Goal: Transaction & Acquisition: Purchase product/service

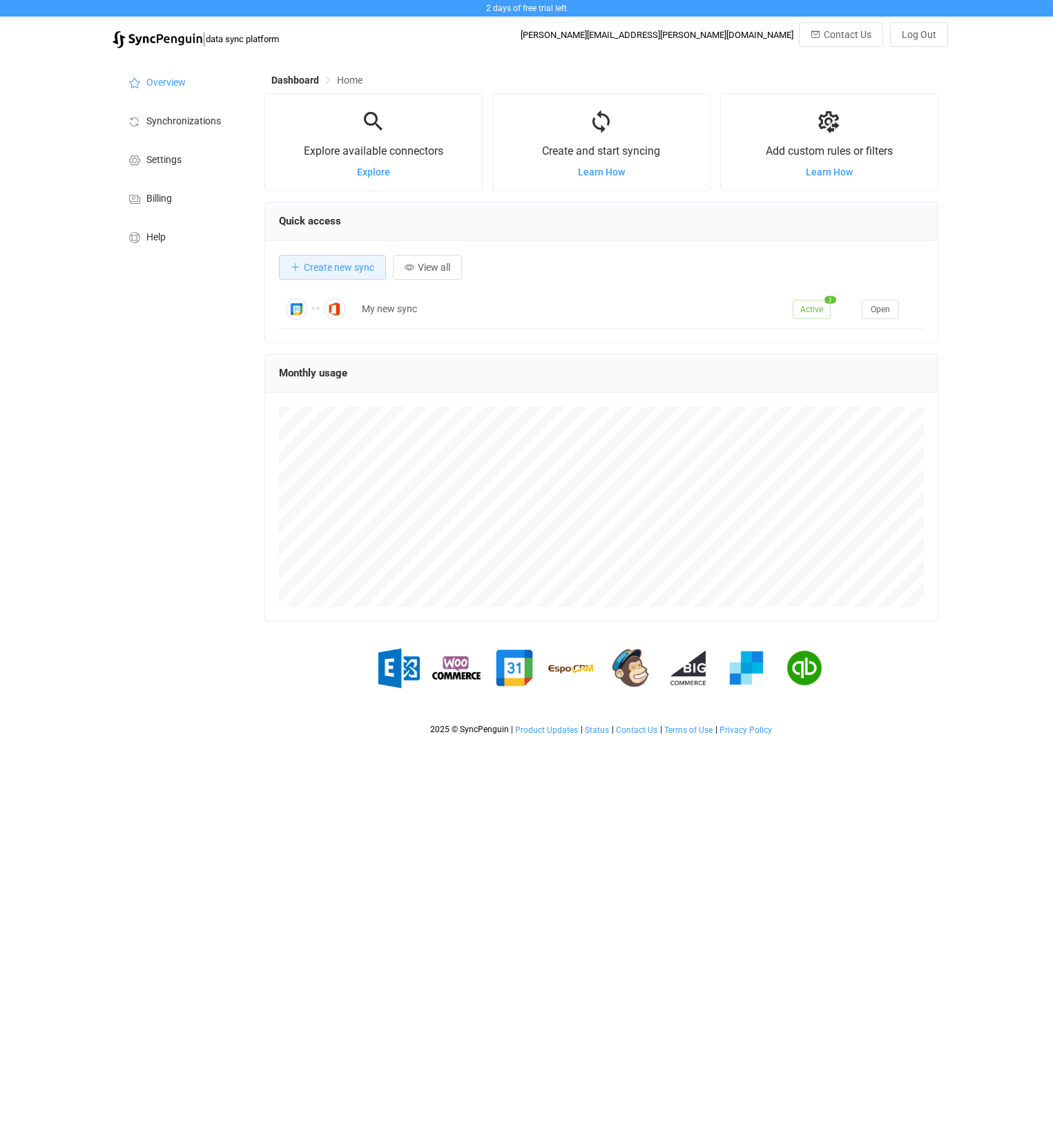
scroll to position [268, 674]
click at [169, 129] on li "Synchronizations" at bounding box center [181, 120] width 138 height 39
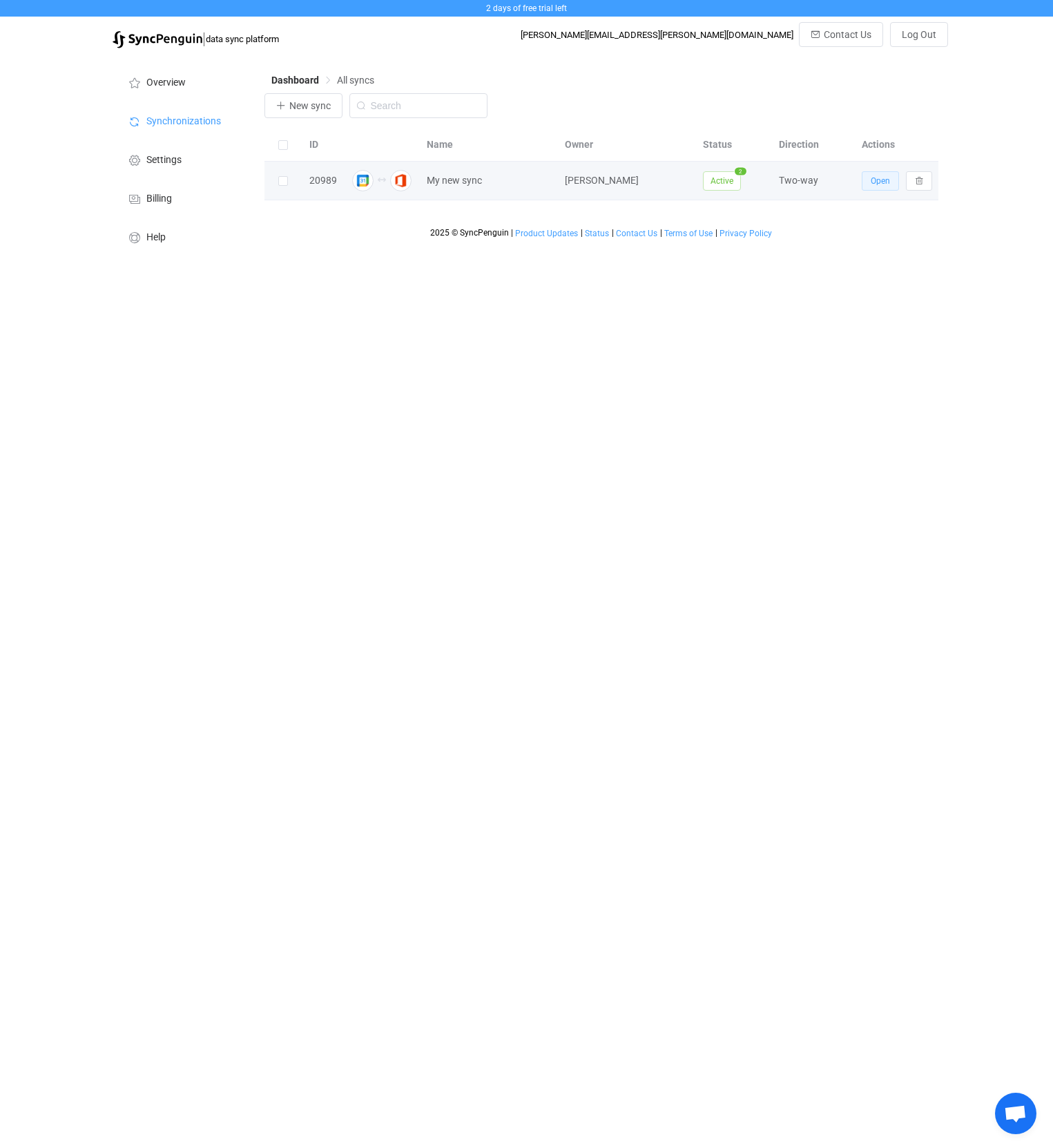
click at [876, 180] on span "Open" at bounding box center [880, 180] width 20 height 9
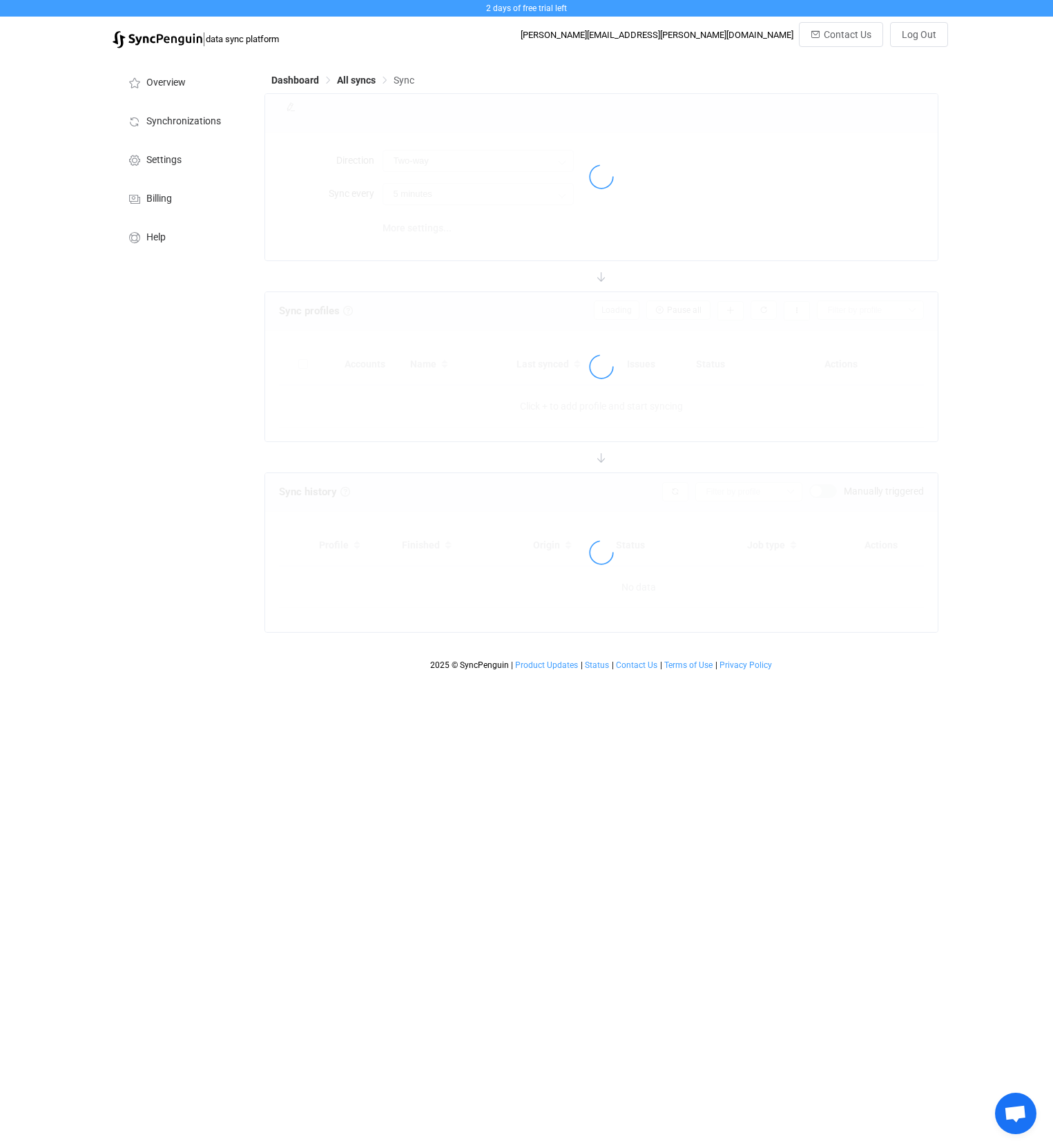
type input "10 minutes"
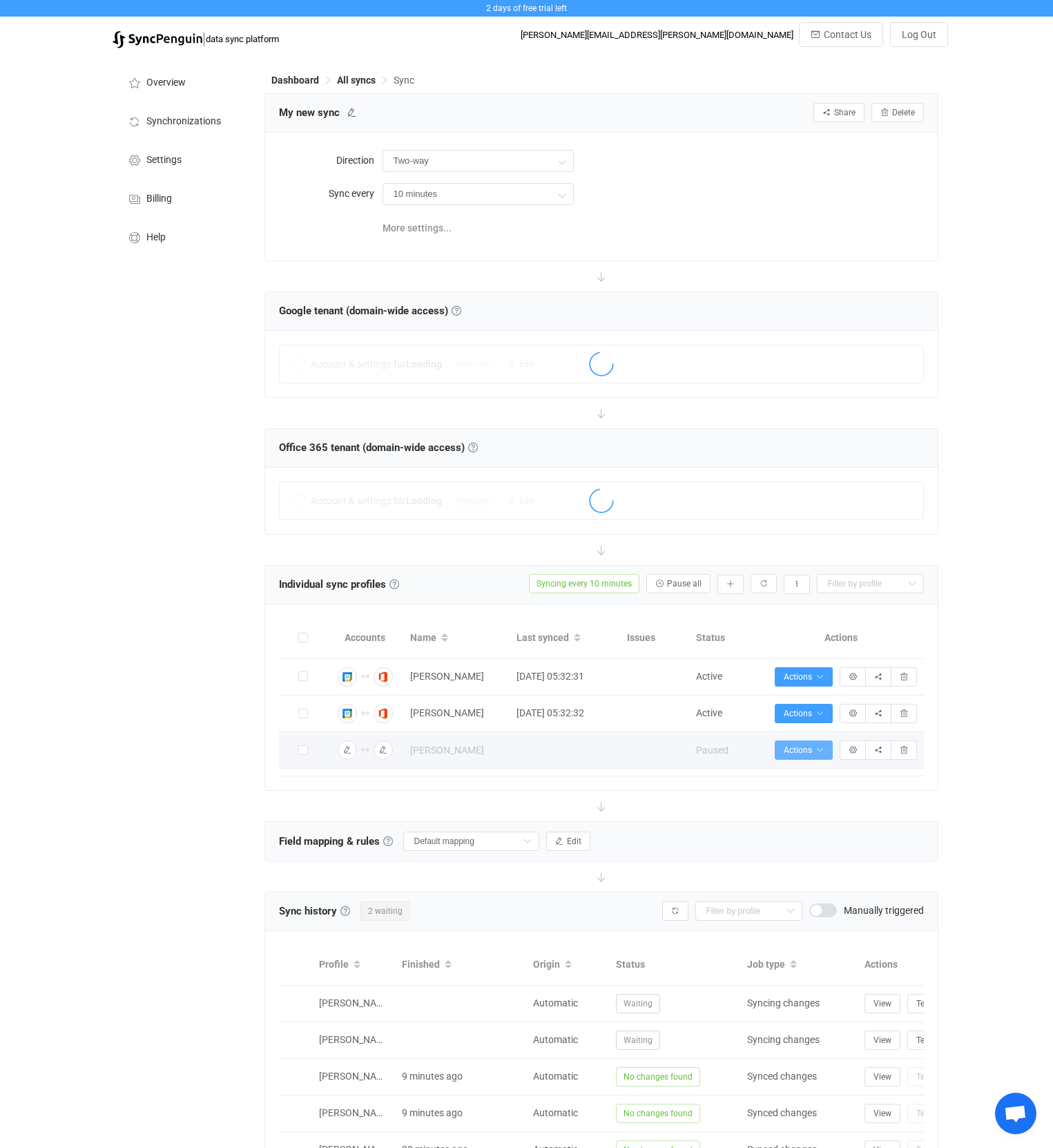
drag, startPoint x: 815, startPoint y: 753, endPoint x: 802, endPoint y: 765, distance: 17.7
click at [816, 752] on icon "button" at bounding box center [820, 749] width 8 height 8
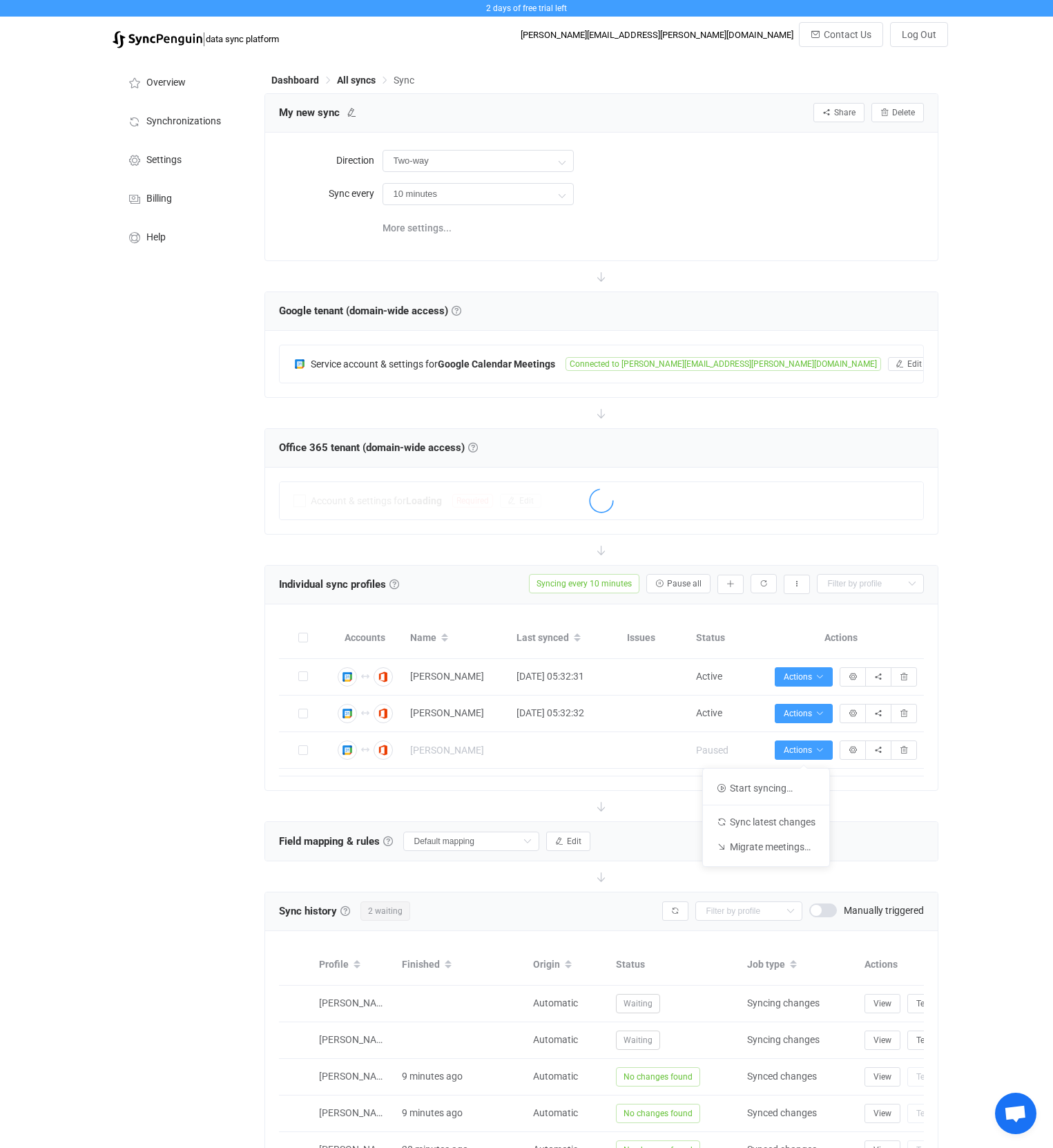
click at [970, 789] on div "2 days of free trial left | data sync platform james.mcmillan@chinaconcern.org …" at bounding box center [526, 719] width 1053 height 1439
click at [816, 756] on button "Actions" at bounding box center [804, 750] width 58 height 20
click at [793, 789] on li "Start syncing…" at bounding box center [766, 787] width 126 height 25
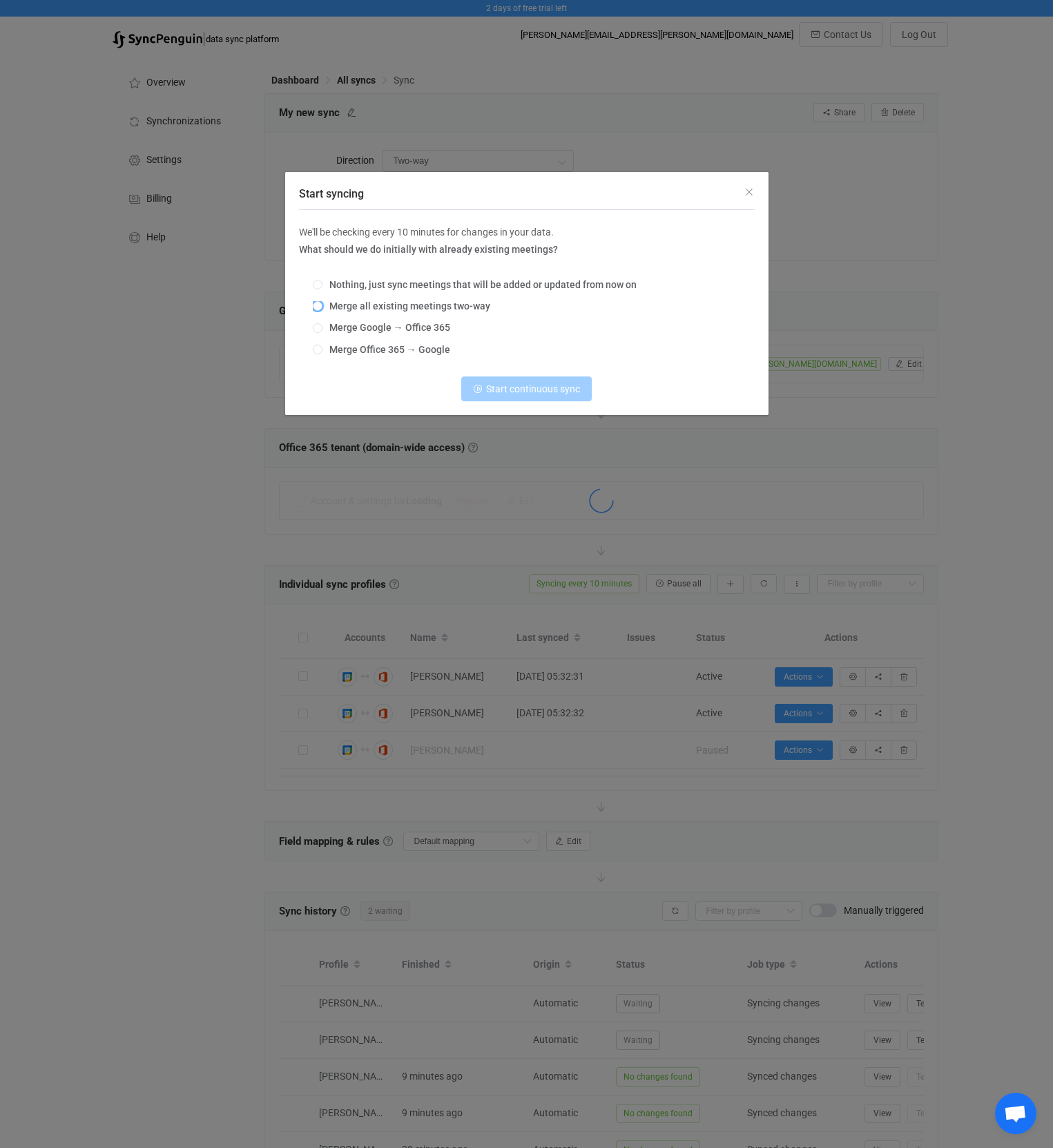
click at [342, 302] on span "Merge all existing meetings two-way" at bounding box center [406, 306] width 168 height 11
click at [322, 302] on input "Merge all existing meetings two-way" at bounding box center [318, 307] width 9 height 11
radio input "true"
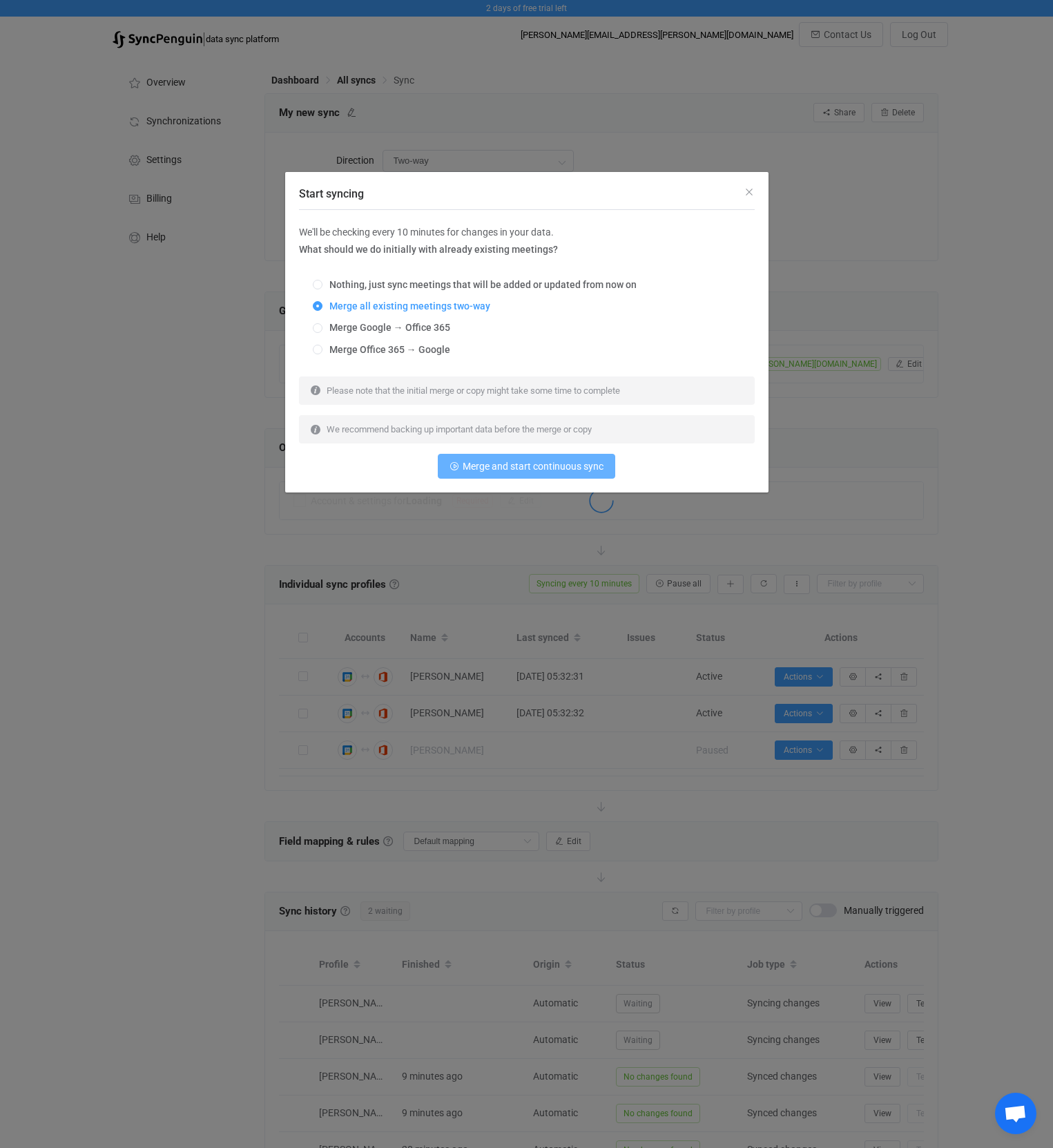
click at [537, 464] on span "Merge and start continuous sync" at bounding box center [533, 467] width 141 height 11
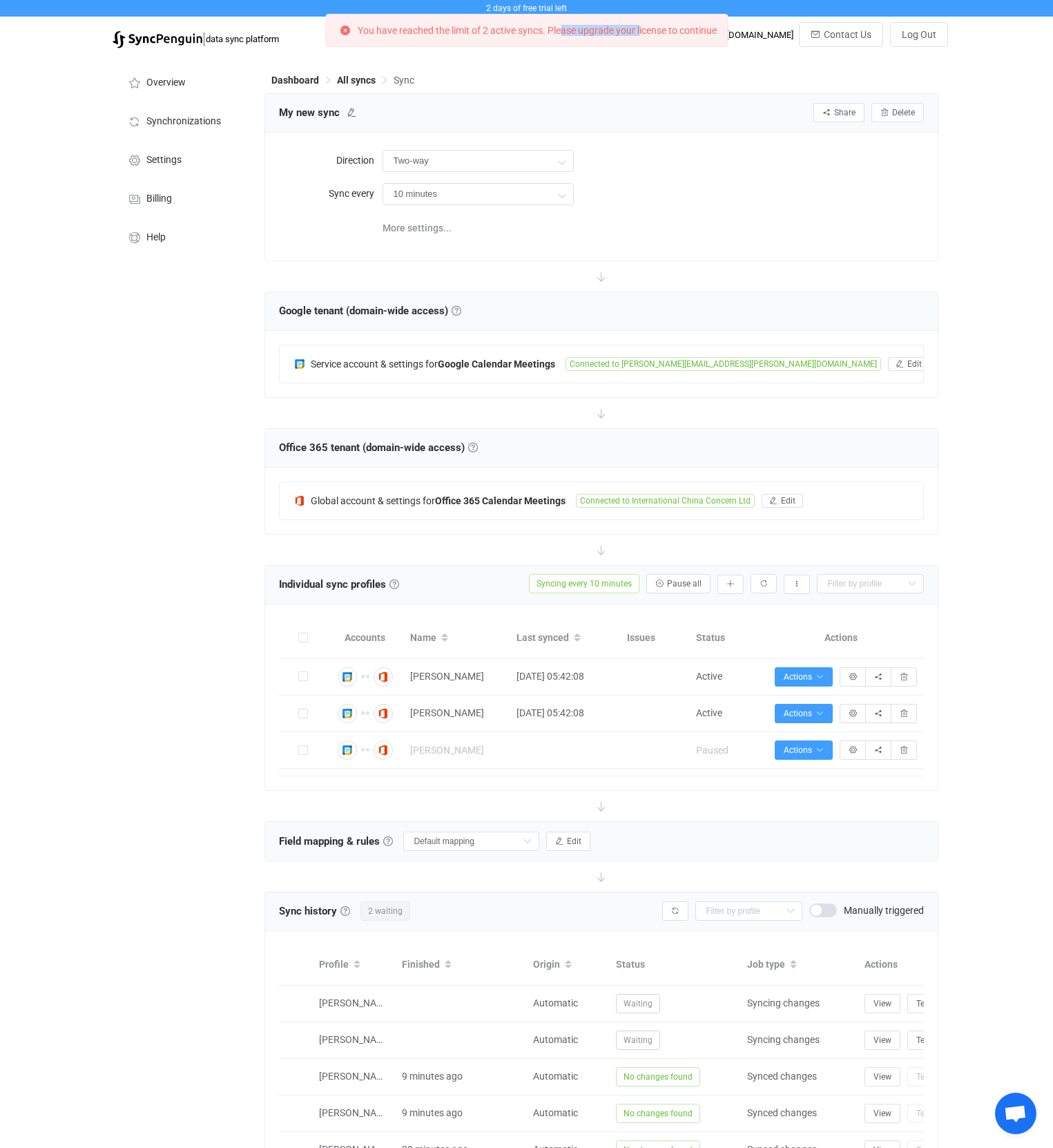
drag, startPoint x: 564, startPoint y: 33, endPoint x: 662, endPoint y: 30, distance: 98.0
click at [655, 29] on p "You have reached the limit of 2 active syncs. Please upgrade your license to co…" at bounding box center [537, 30] width 359 height 9
click at [721, 252] on div "Direction Two-way Two-way Google Office 365 Office 365 Google Sync every 10 min…" at bounding box center [601, 196] width 673 height 127
click at [194, 128] on li "Synchronizations" at bounding box center [181, 120] width 138 height 39
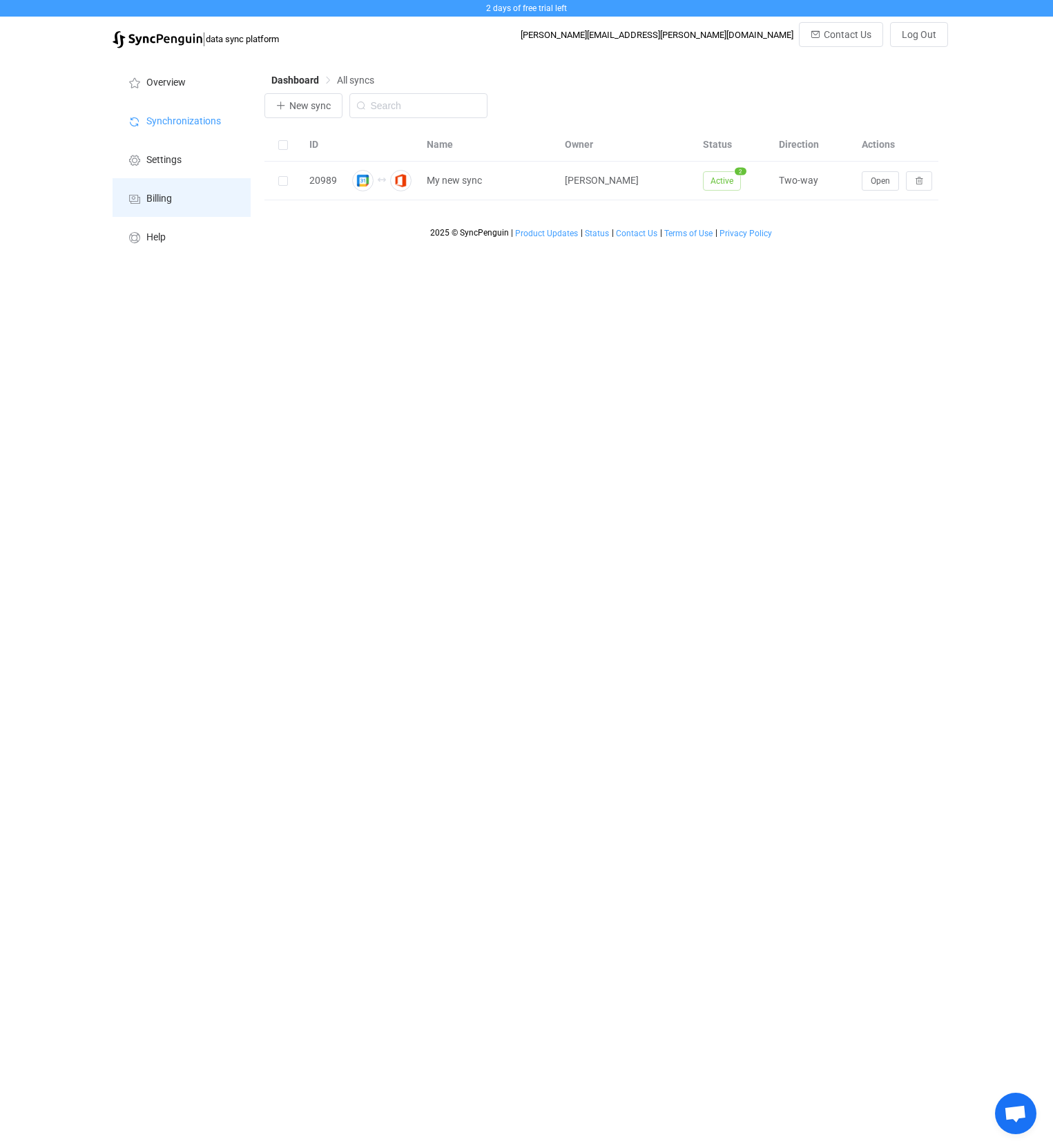
click at [165, 193] on span "Billing" at bounding box center [159, 199] width 25 height 11
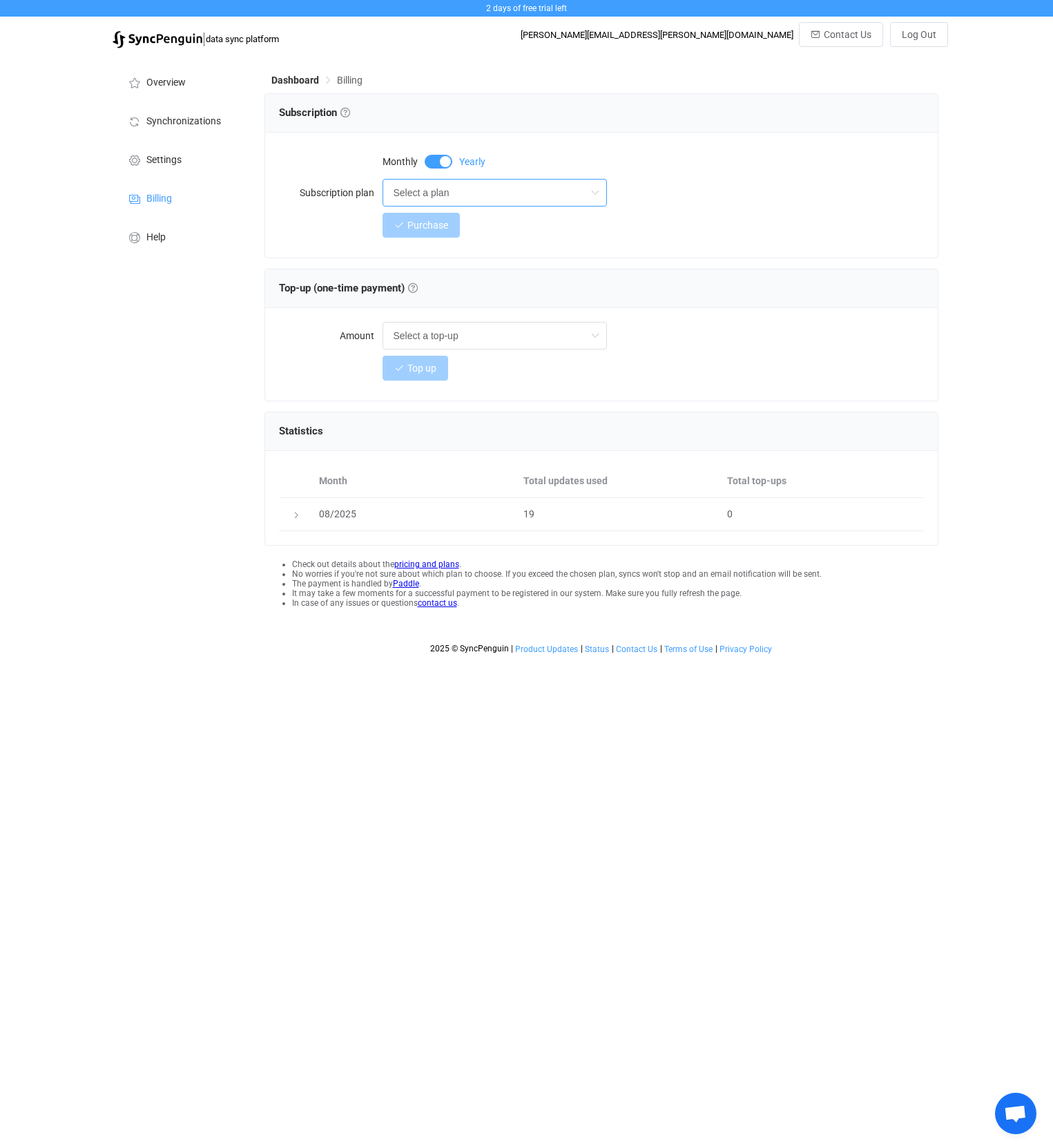
click at [485, 190] on input "Select a plan" at bounding box center [494, 192] width 224 height 28
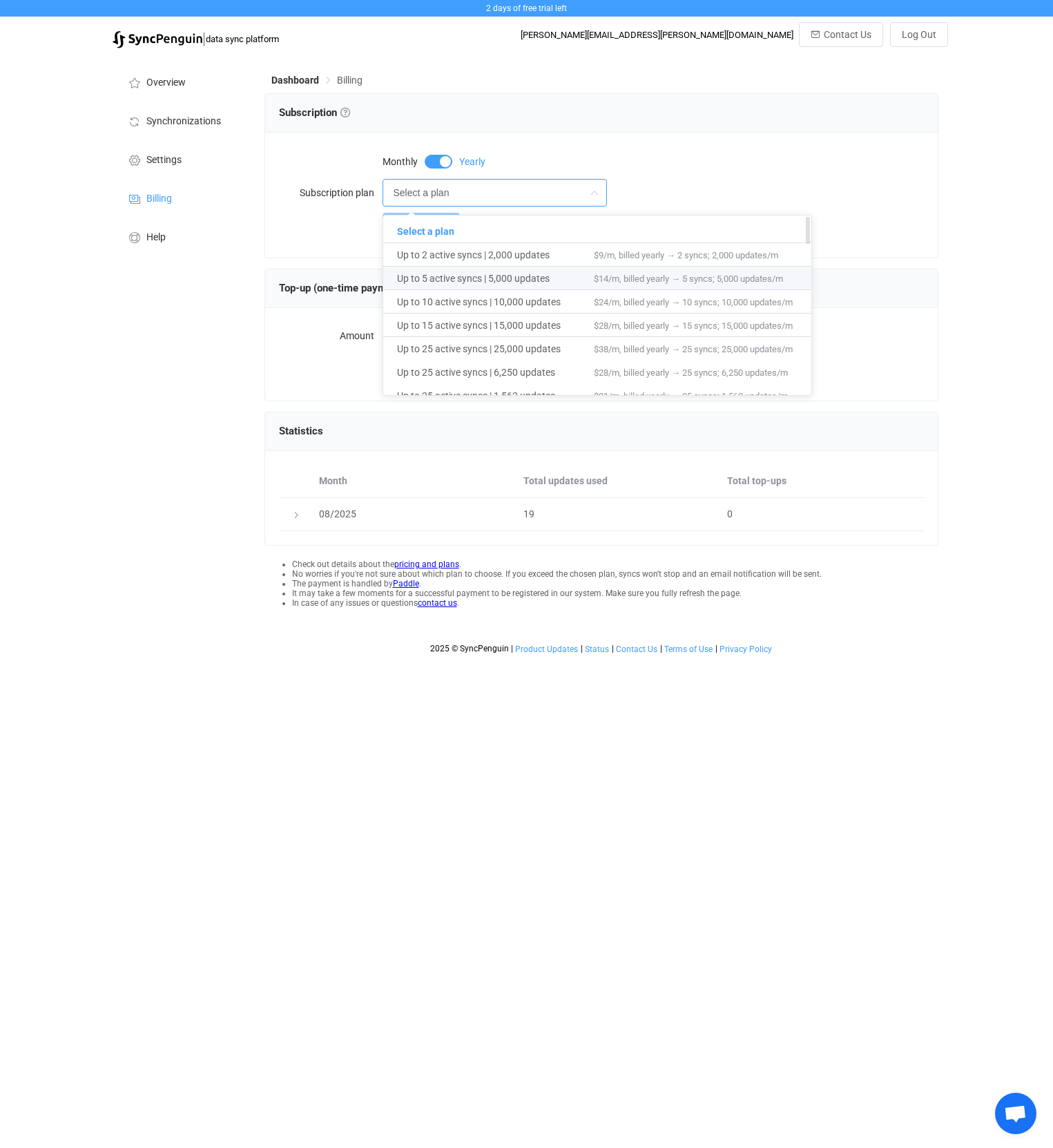
click at [515, 278] on span "Up to 5 active syncs | 5,000 updates" at bounding box center [495, 278] width 197 height 23
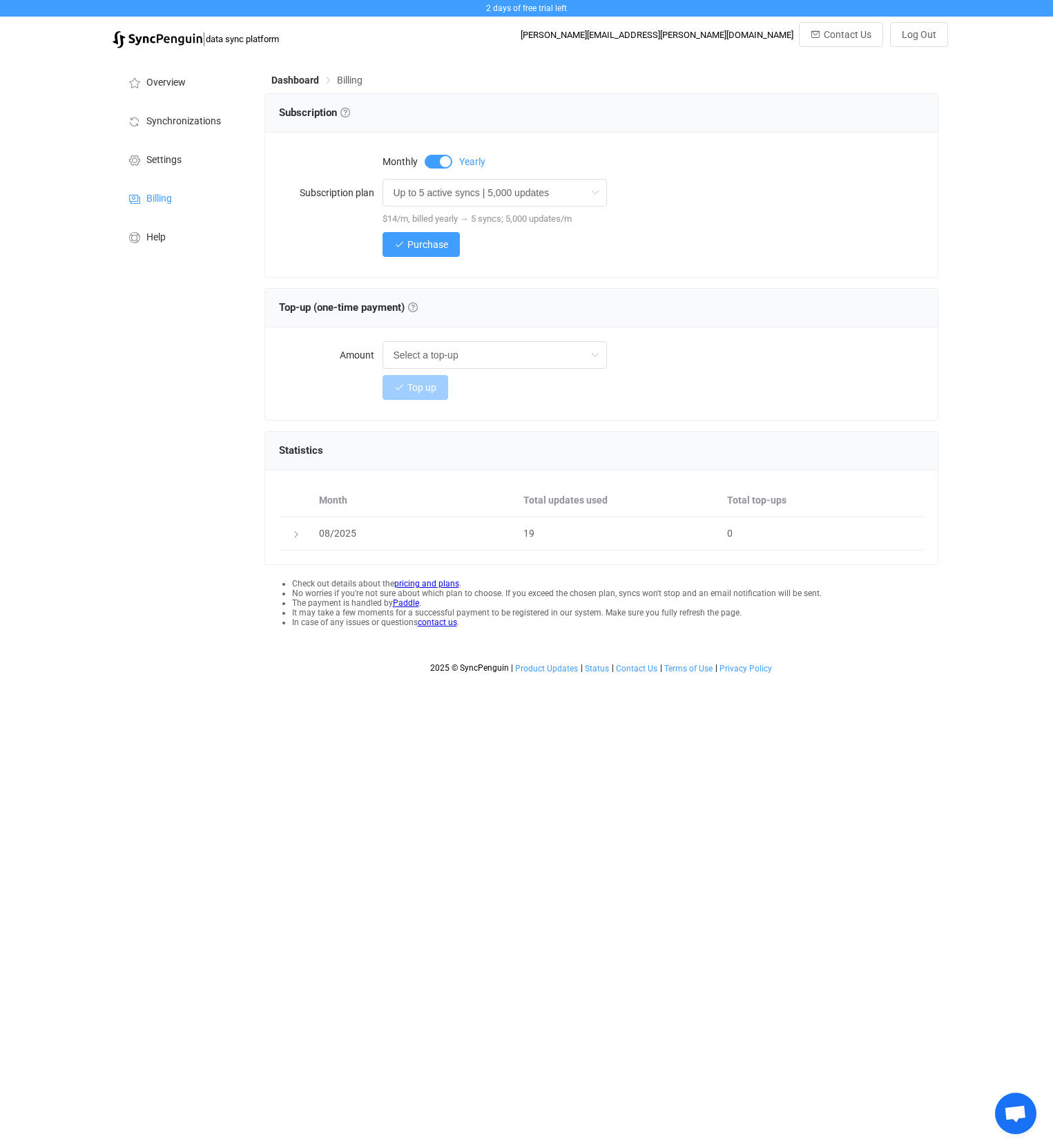
click at [431, 166] on span at bounding box center [439, 161] width 28 height 14
click at [476, 190] on input "Up to 5 active syncs | 5,000 updates" at bounding box center [494, 192] width 224 height 28
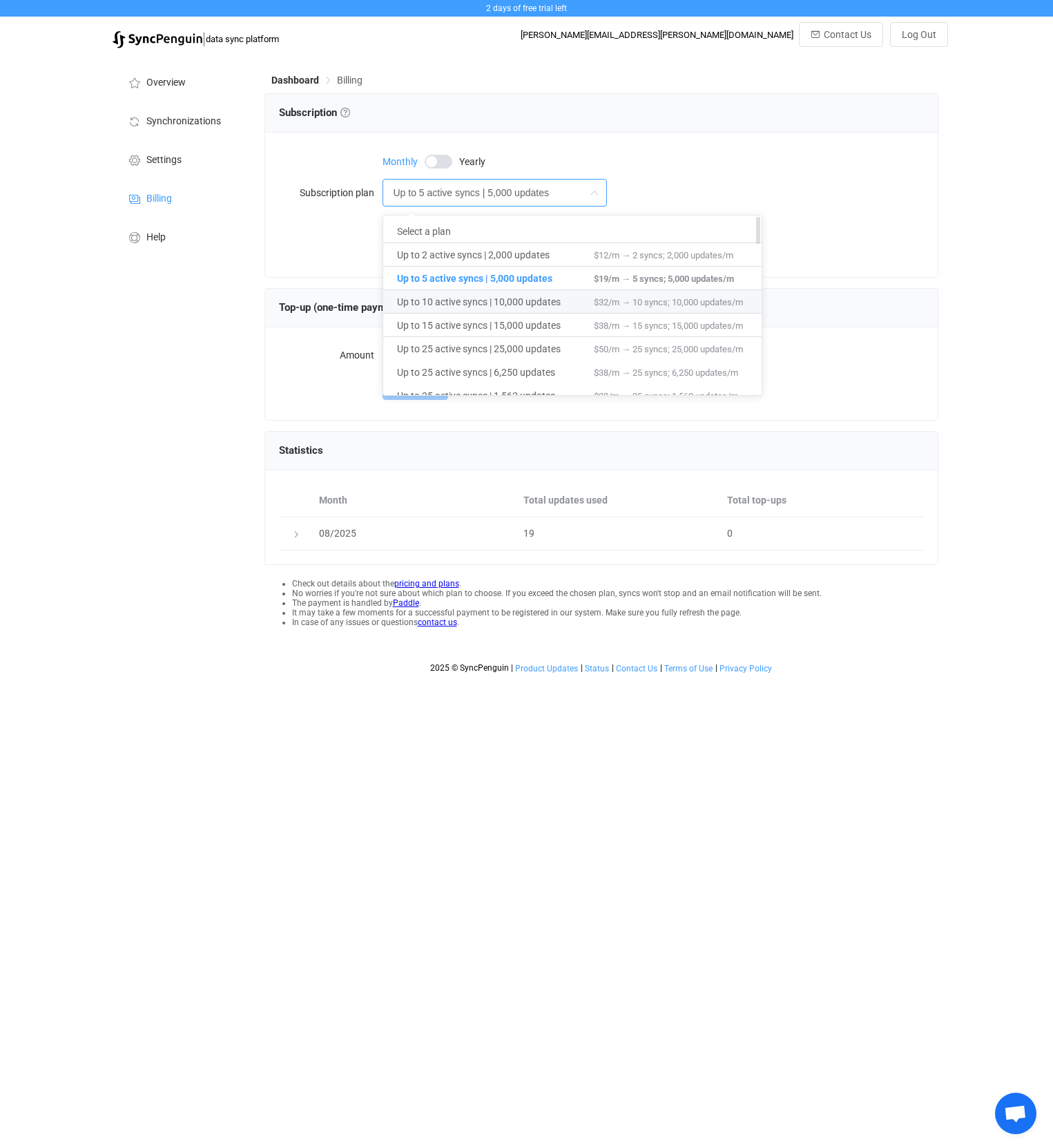
click at [466, 298] on span "Up to 10 active syncs | 10,000 updates" at bounding box center [495, 301] width 197 height 23
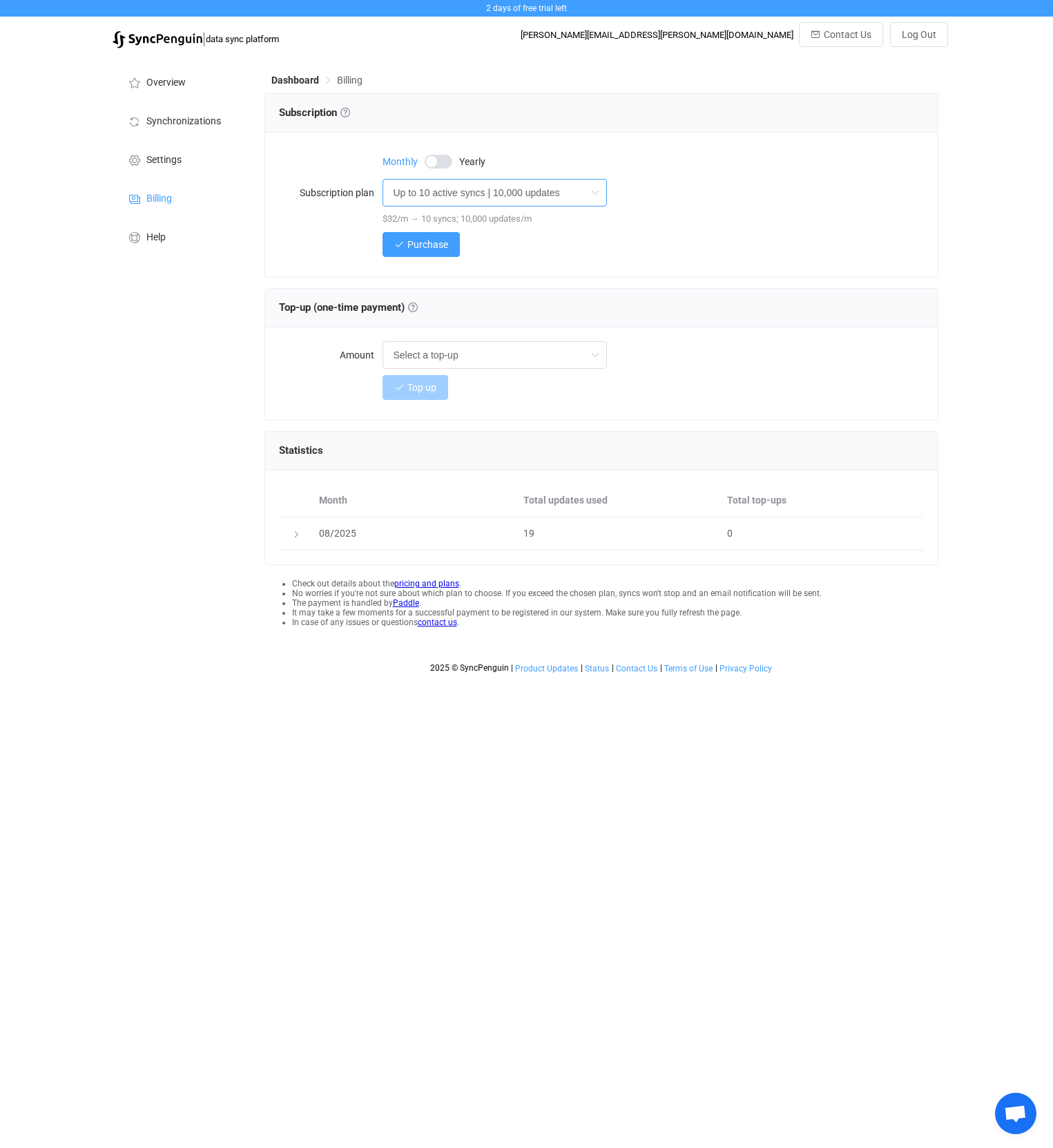
click at [485, 192] on input "Up to 10 active syncs | 10,000 updates" at bounding box center [494, 192] width 224 height 28
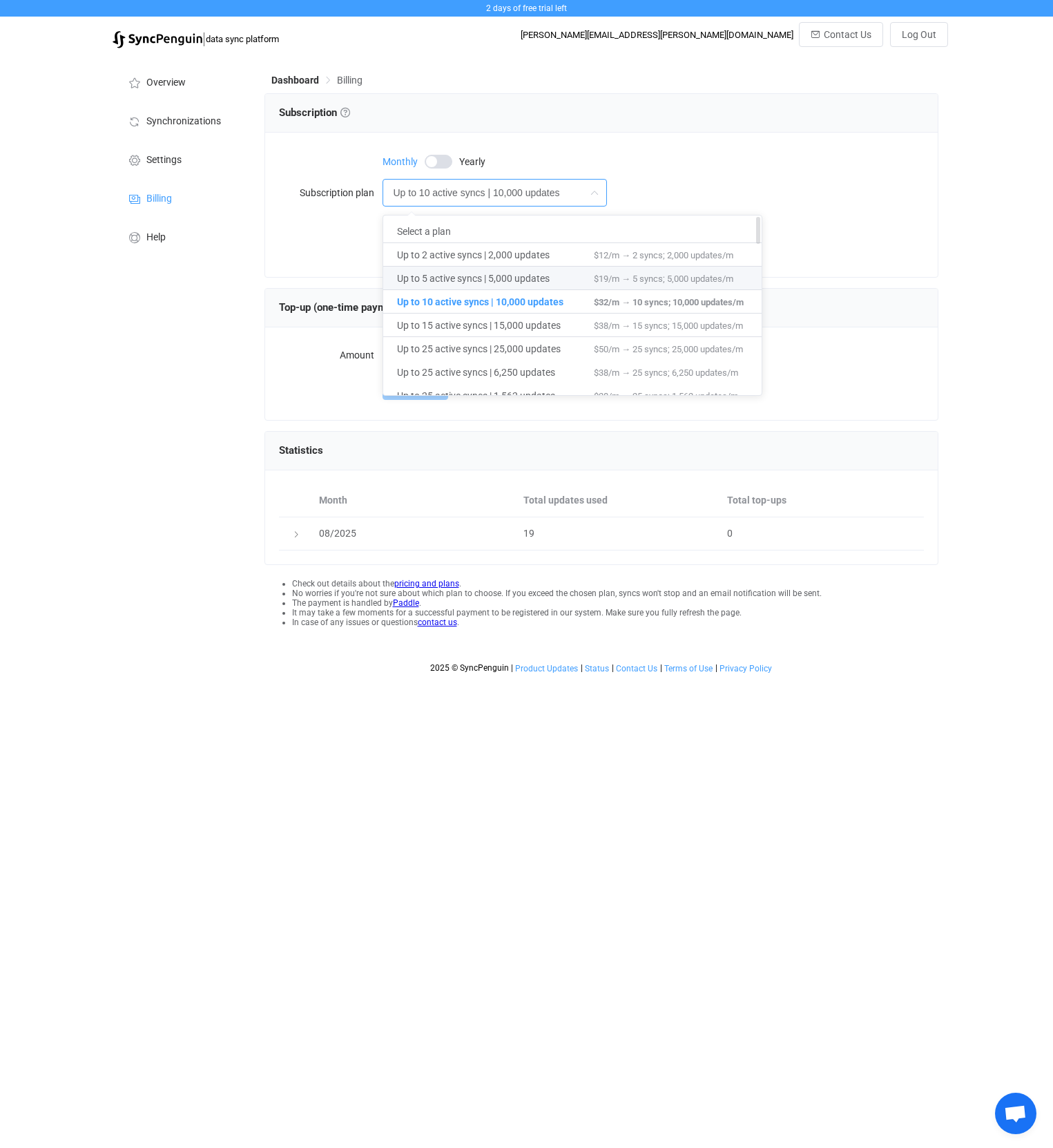
click at [480, 281] on span "Up to 5 active syncs | 5,000 updates" at bounding box center [495, 278] width 197 height 23
type input "Up to 5 active syncs | 5,000 updates"
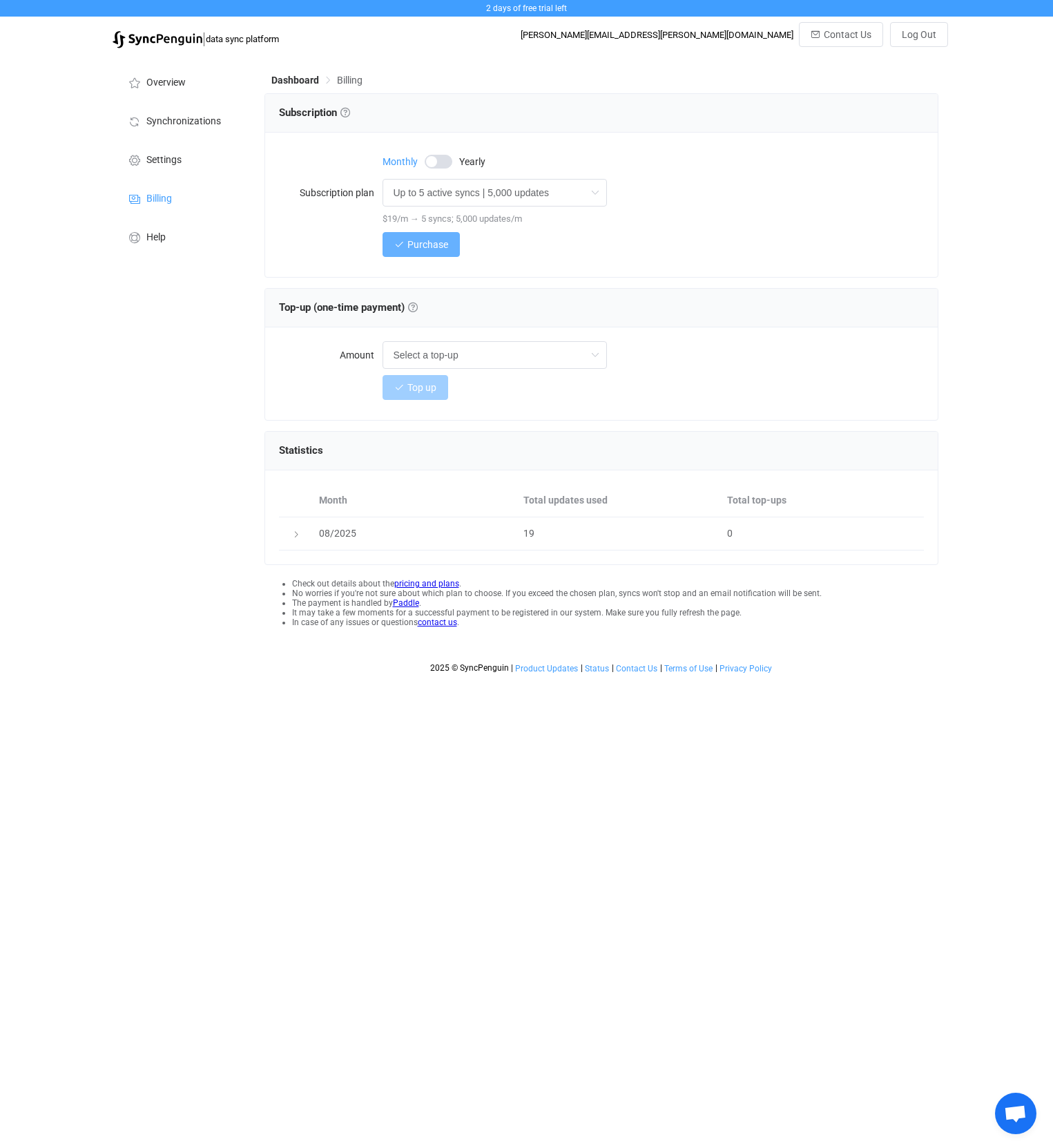
click at [430, 250] on span "Purchase" at bounding box center [428, 244] width 41 height 11
click at [421, 249] on span "Purchase" at bounding box center [428, 244] width 41 height 11
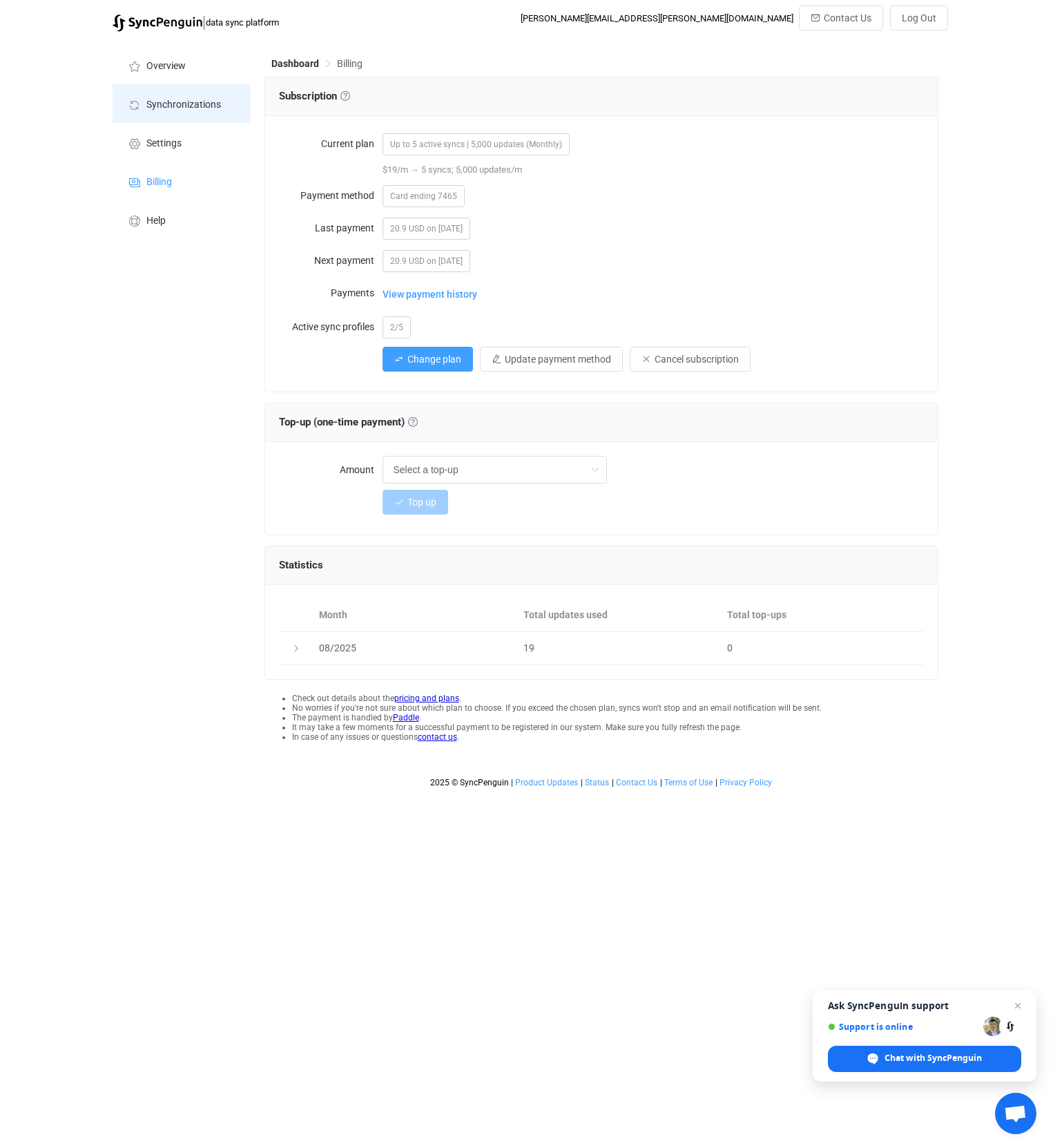
click at [196, 108] on span "Synchronizations" at bounding box center [184, 105] width 74 height 11
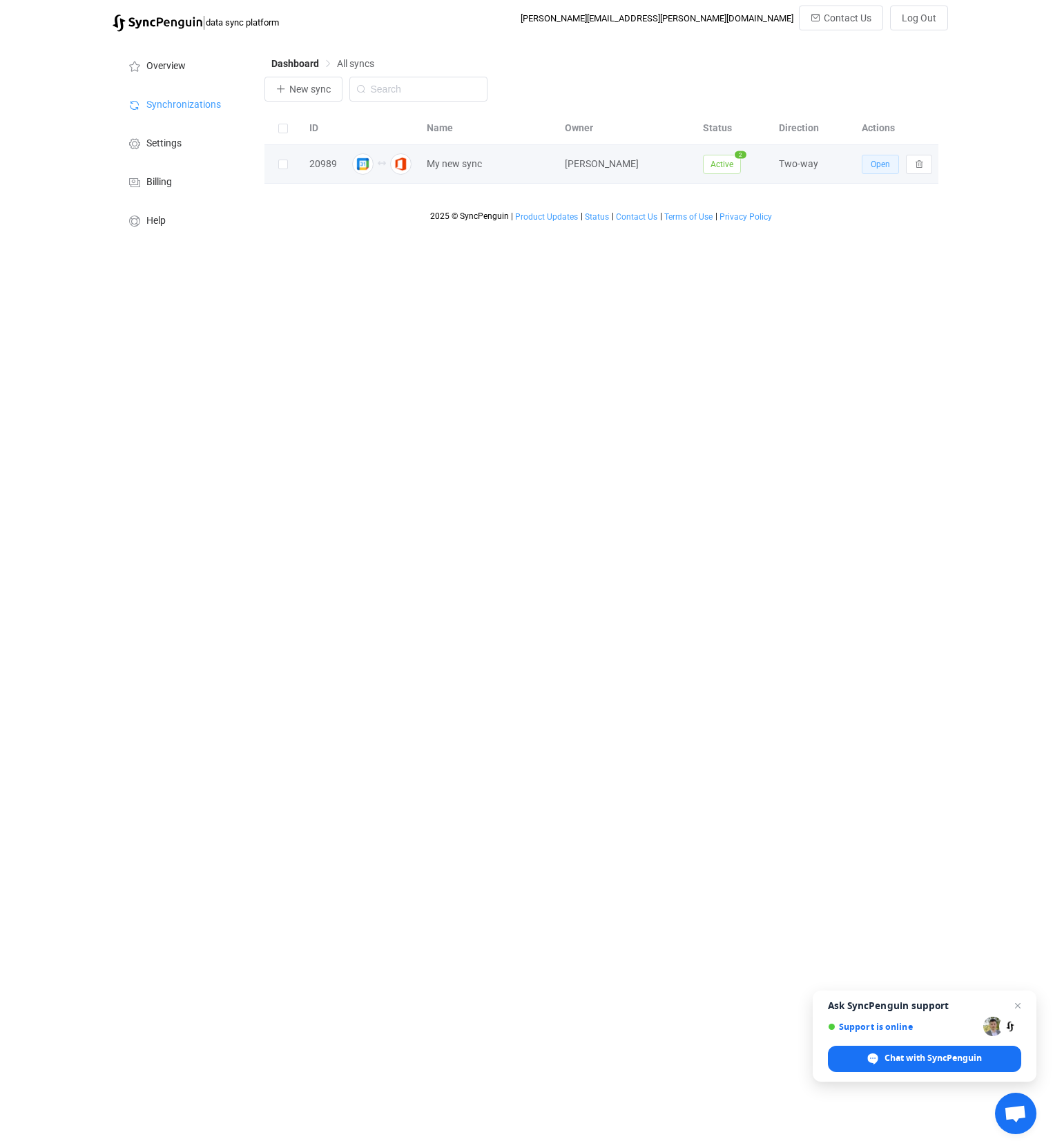
click at [883, 160] on span "Open" at bounding box center [880, 165] width 20 height 9
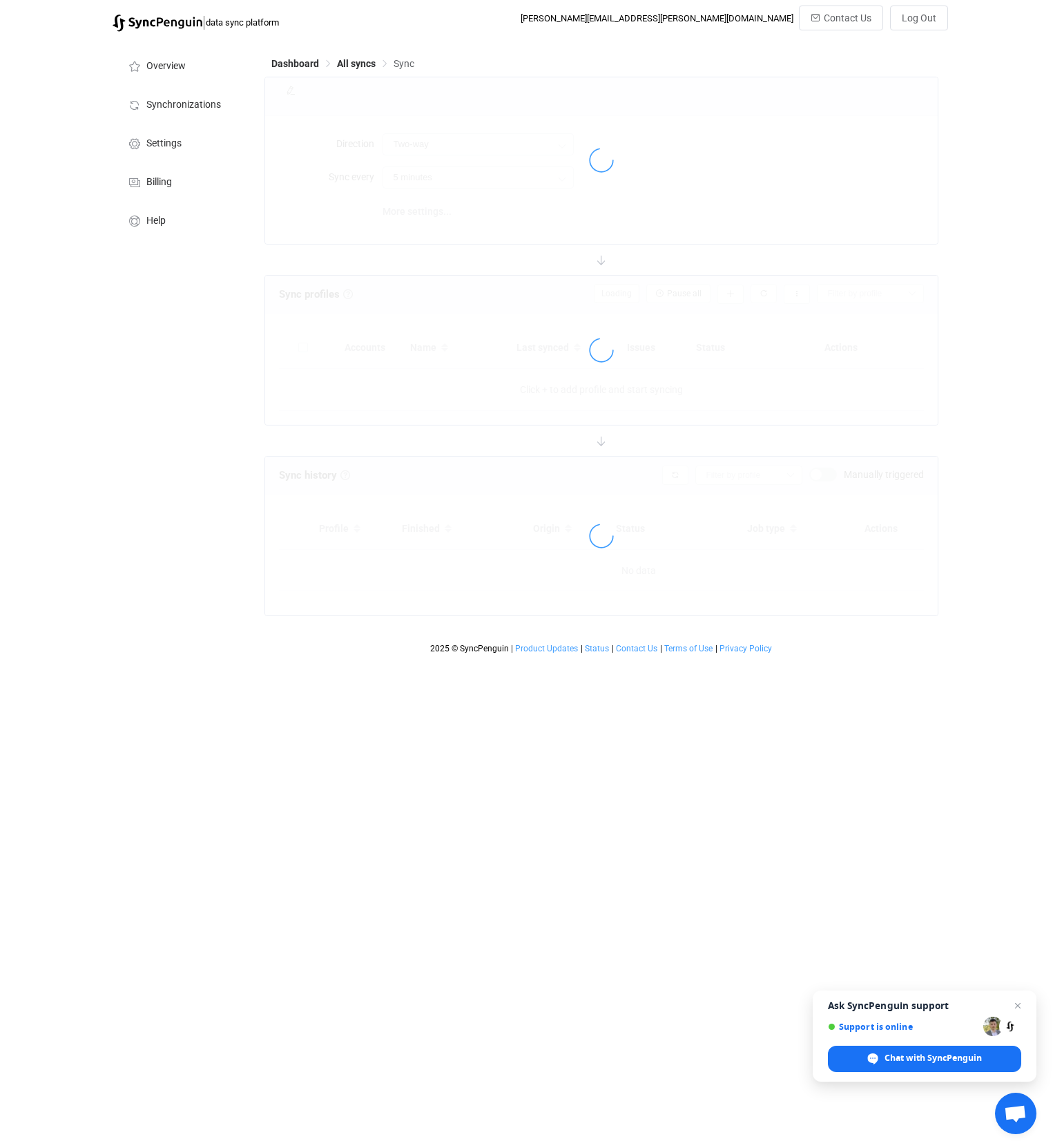
type input "10 minutes"
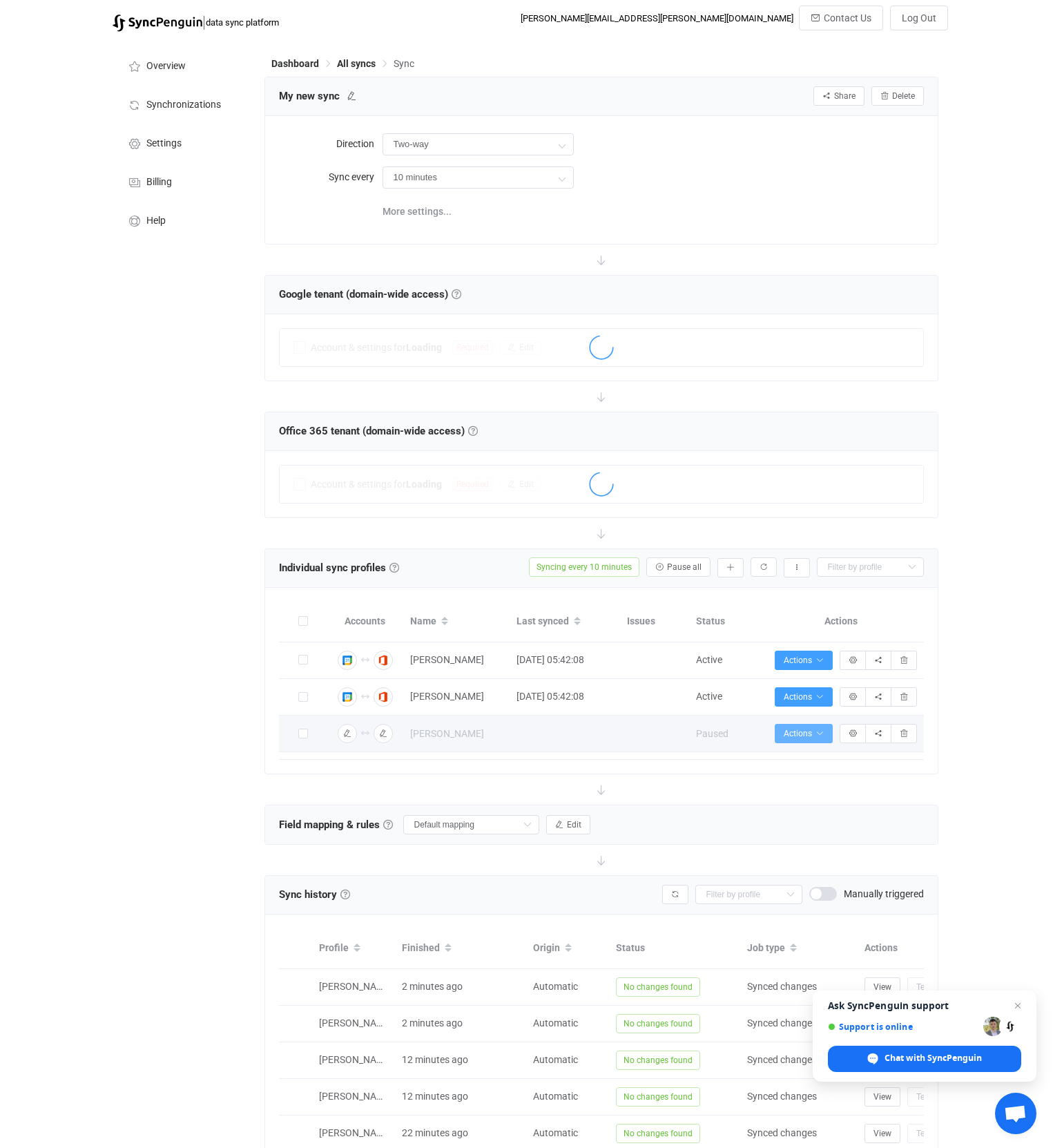
click at [809, 732] on span "Actions" at bounding box center [803, 733] width 40 height 9
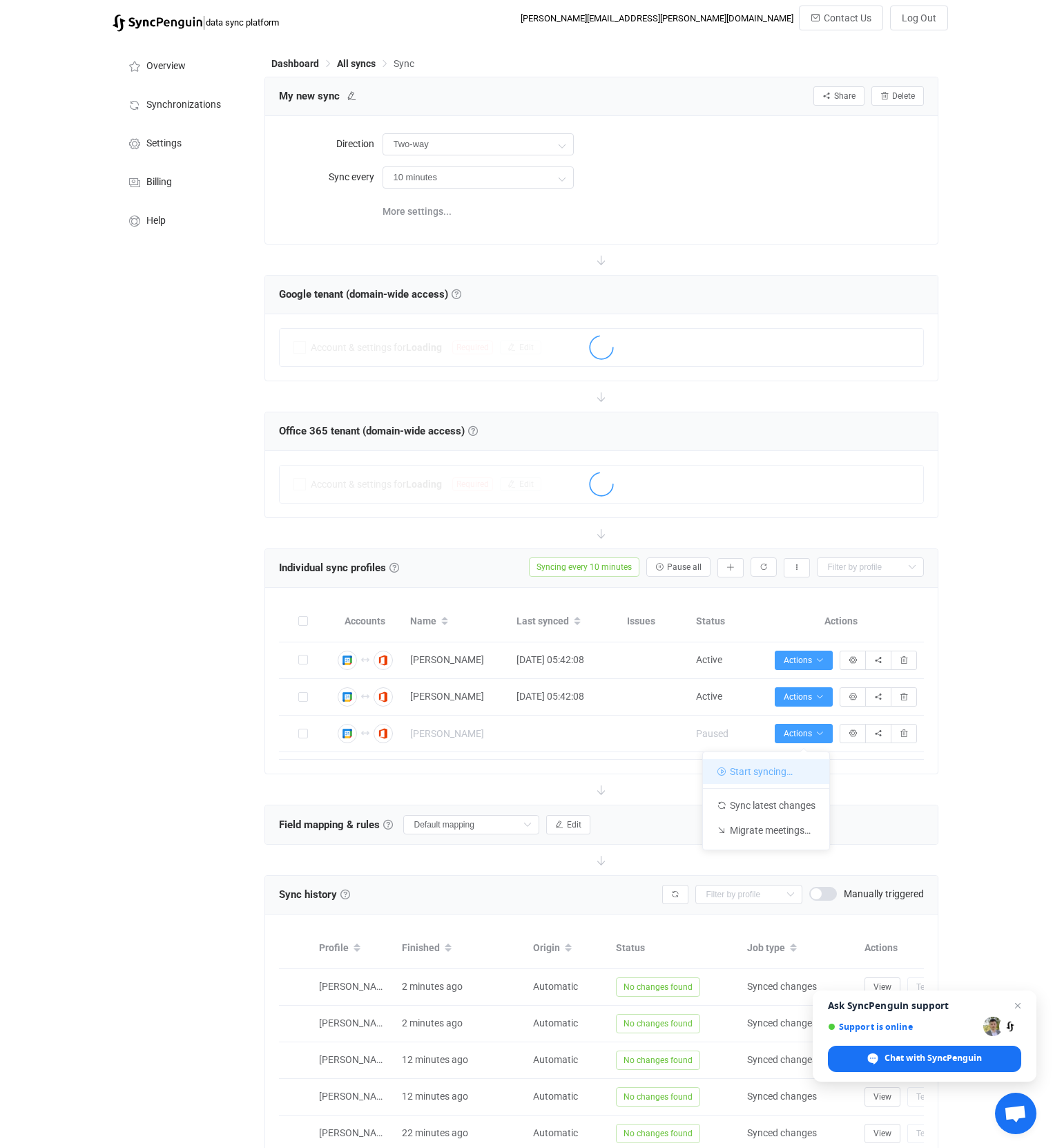
click at [782, 770] on li "Start syncing…" at bounding box center [766, 772] width 126 height 25
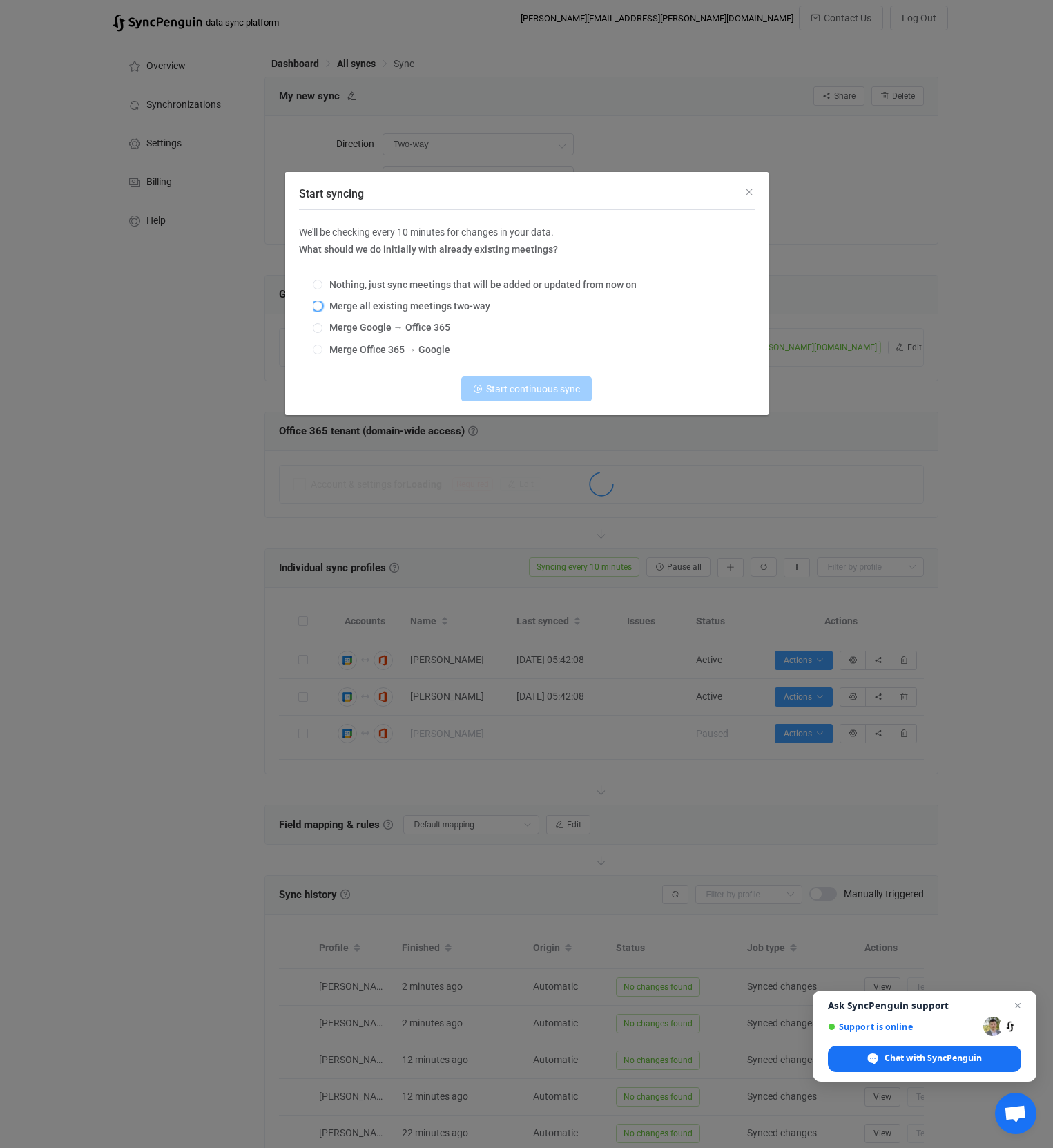
click at [353, 308] on span "Merge all existing meetings two-way" at bounding box center [406, 306] width 168 height 11
click at [322, 308] on input "Merge all existing meetings two-way" at bounding box center [318, 307] width 9 height 11
radio input "true"
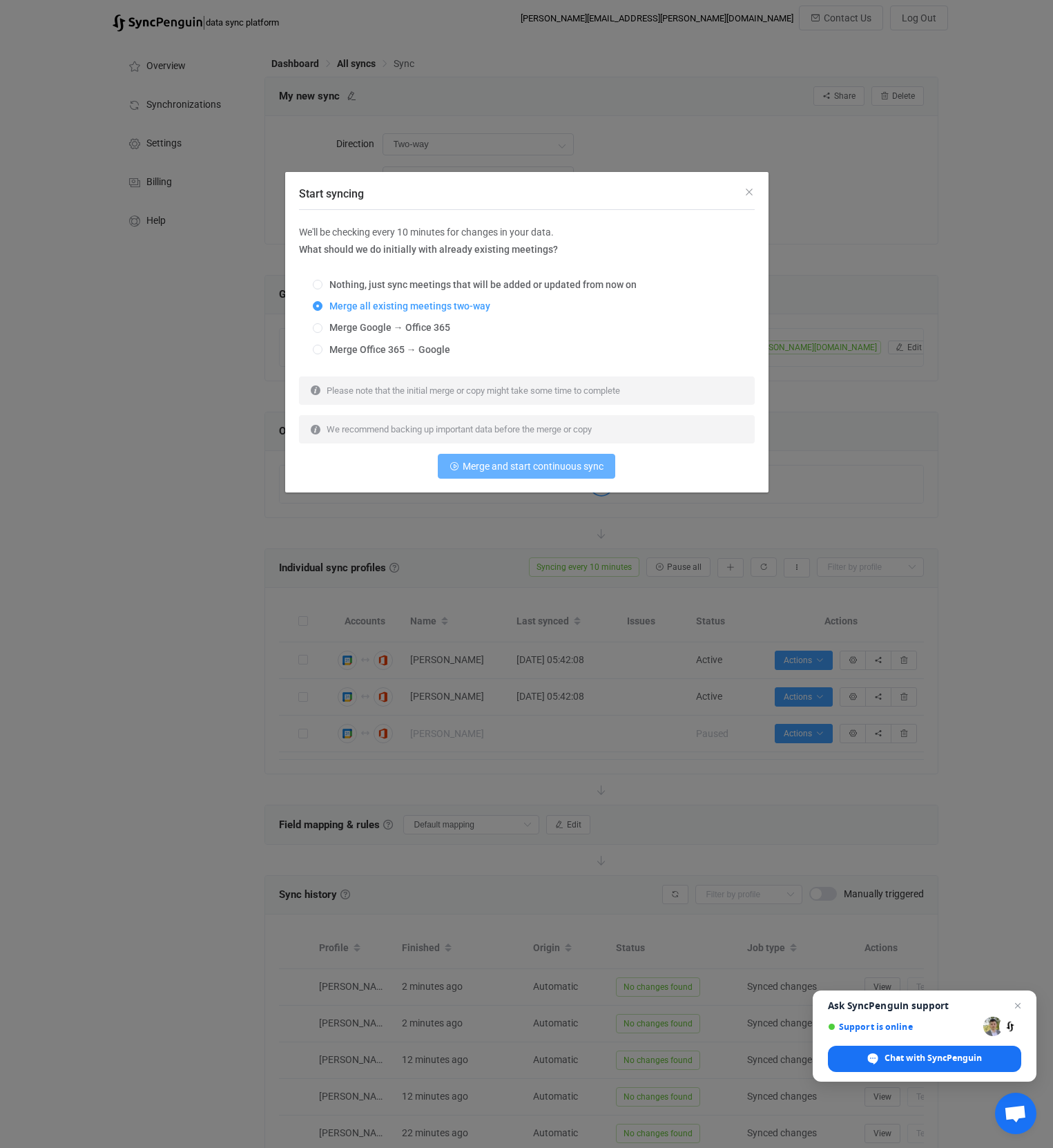
click at [513, 467] on span "Merge and start continuous sync" at bounding box center [533, 467] width 141 height 11
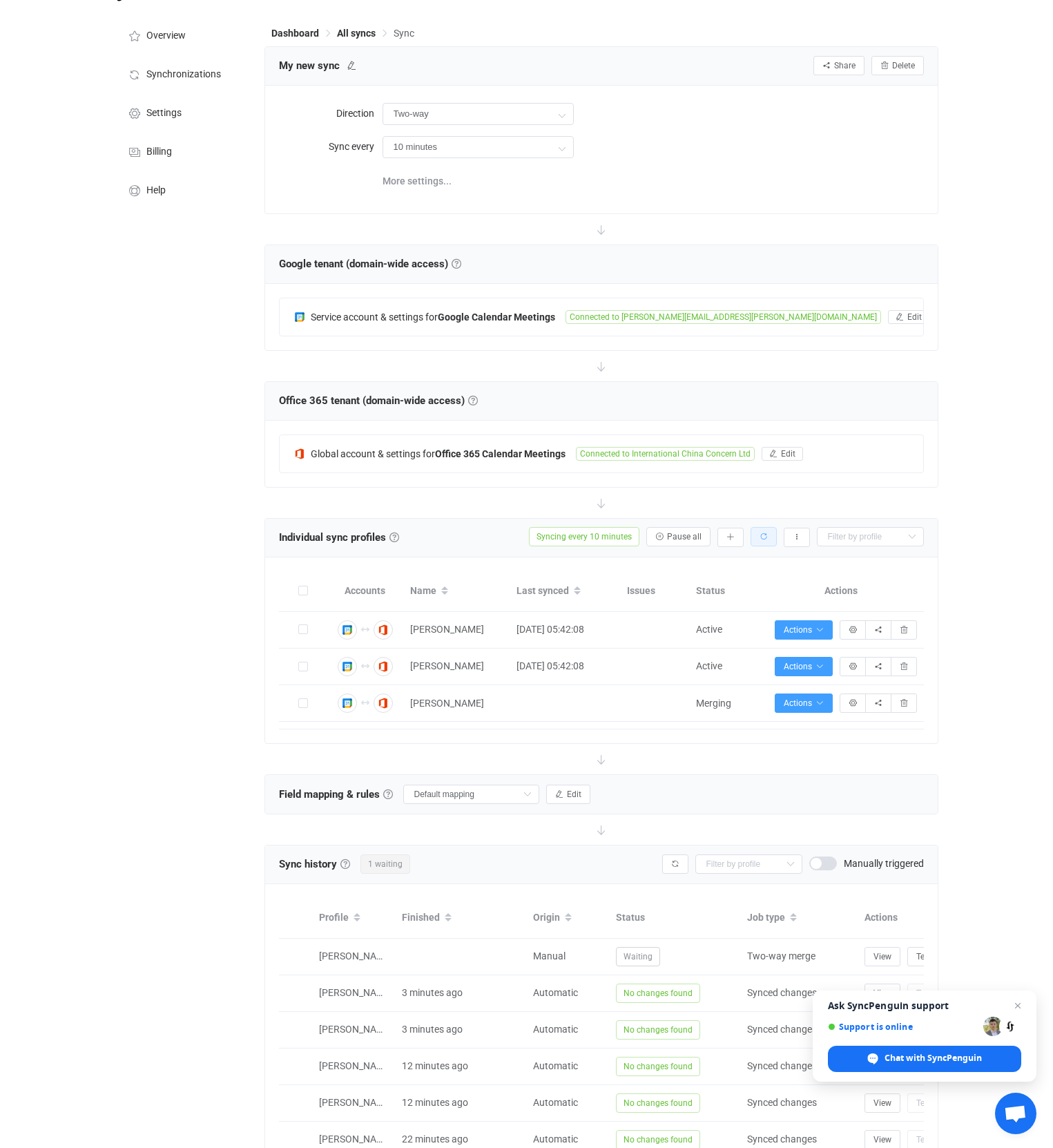
scroll to position [33, 0]
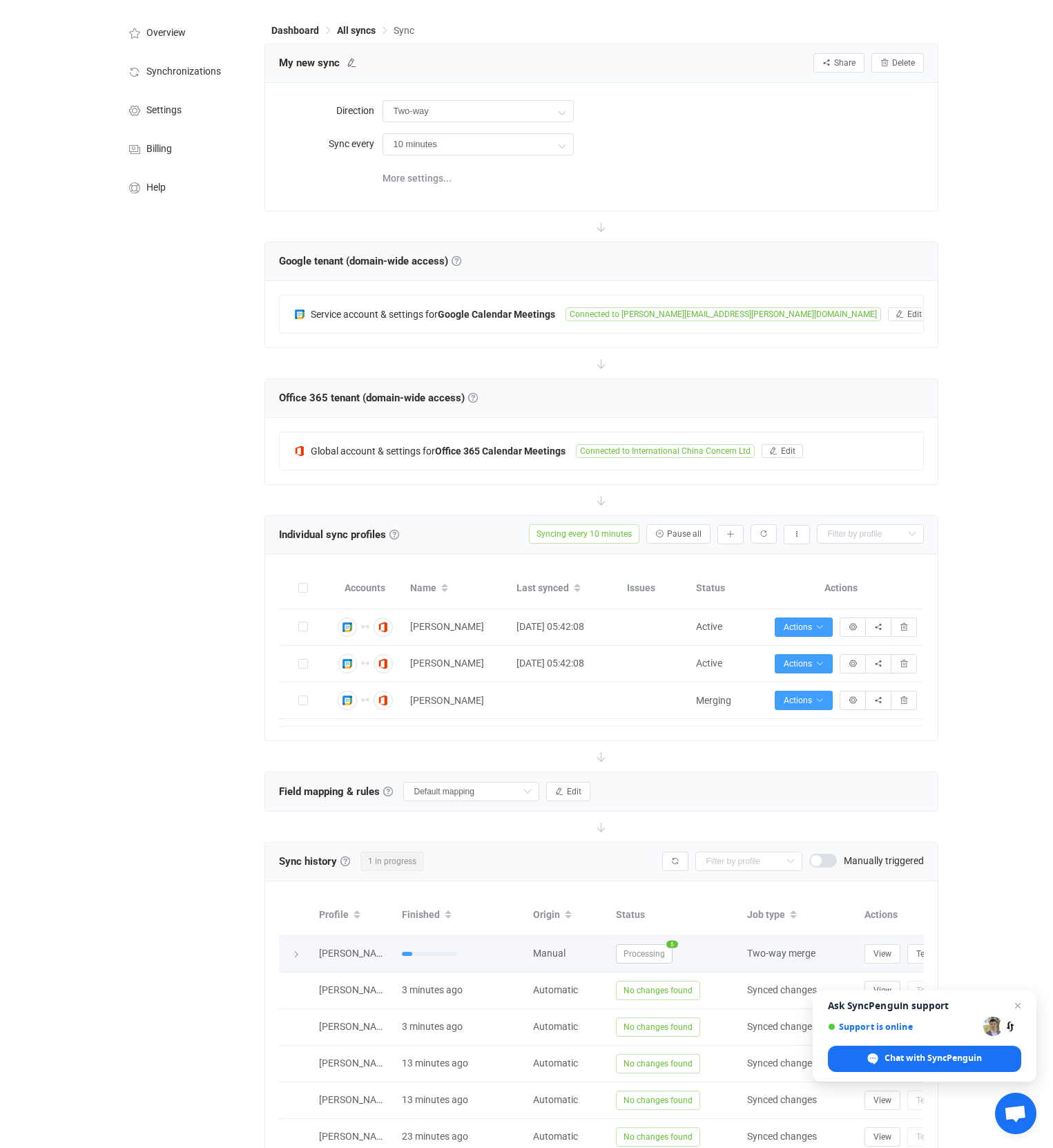
click at [296, 953] on icon at bounding box center [296, 954] width 8 height 8
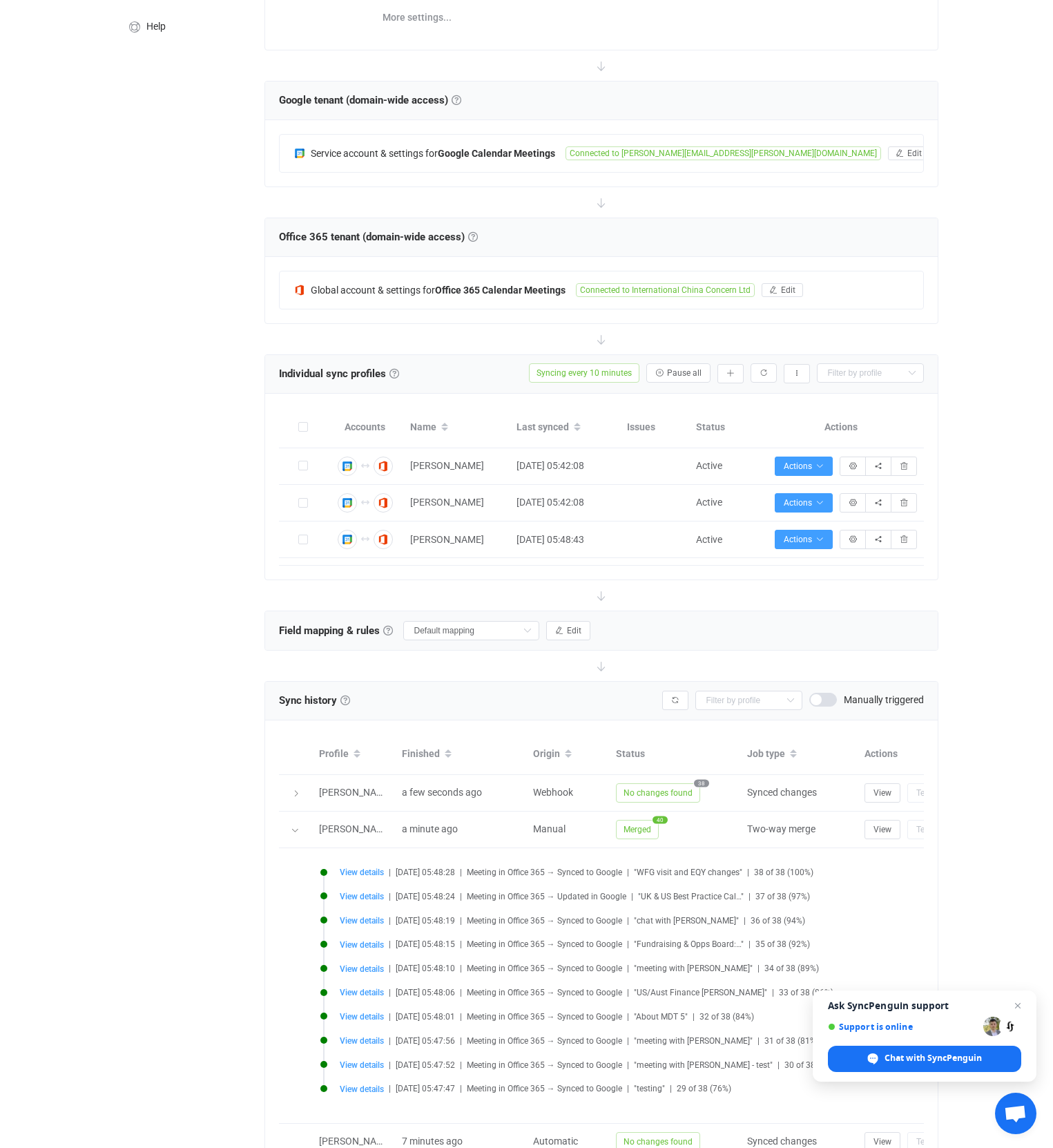
scroll to position [329, 0]
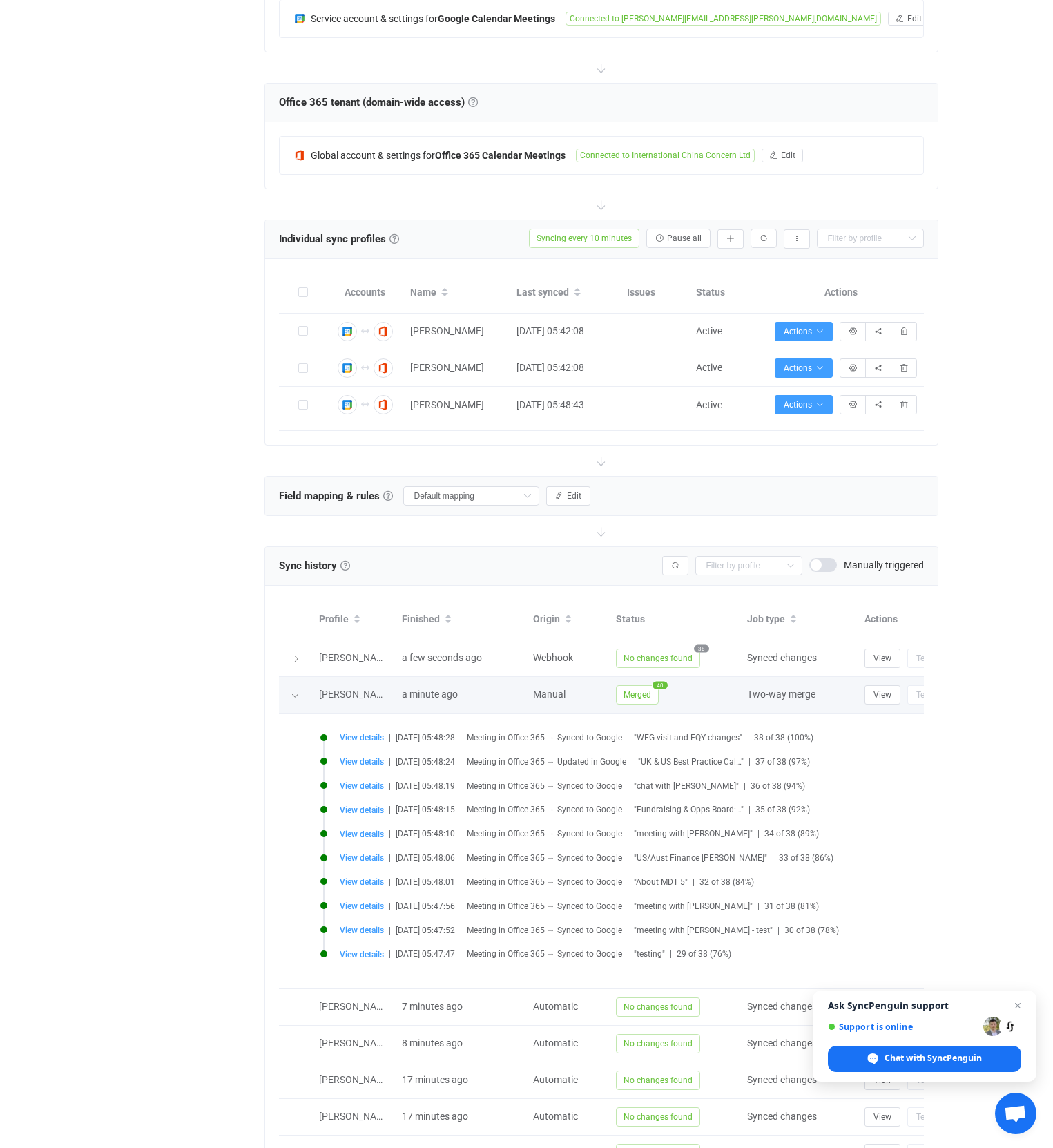
click at [296, 693] on icon at bounding box center [295, 695] width 8 height 8
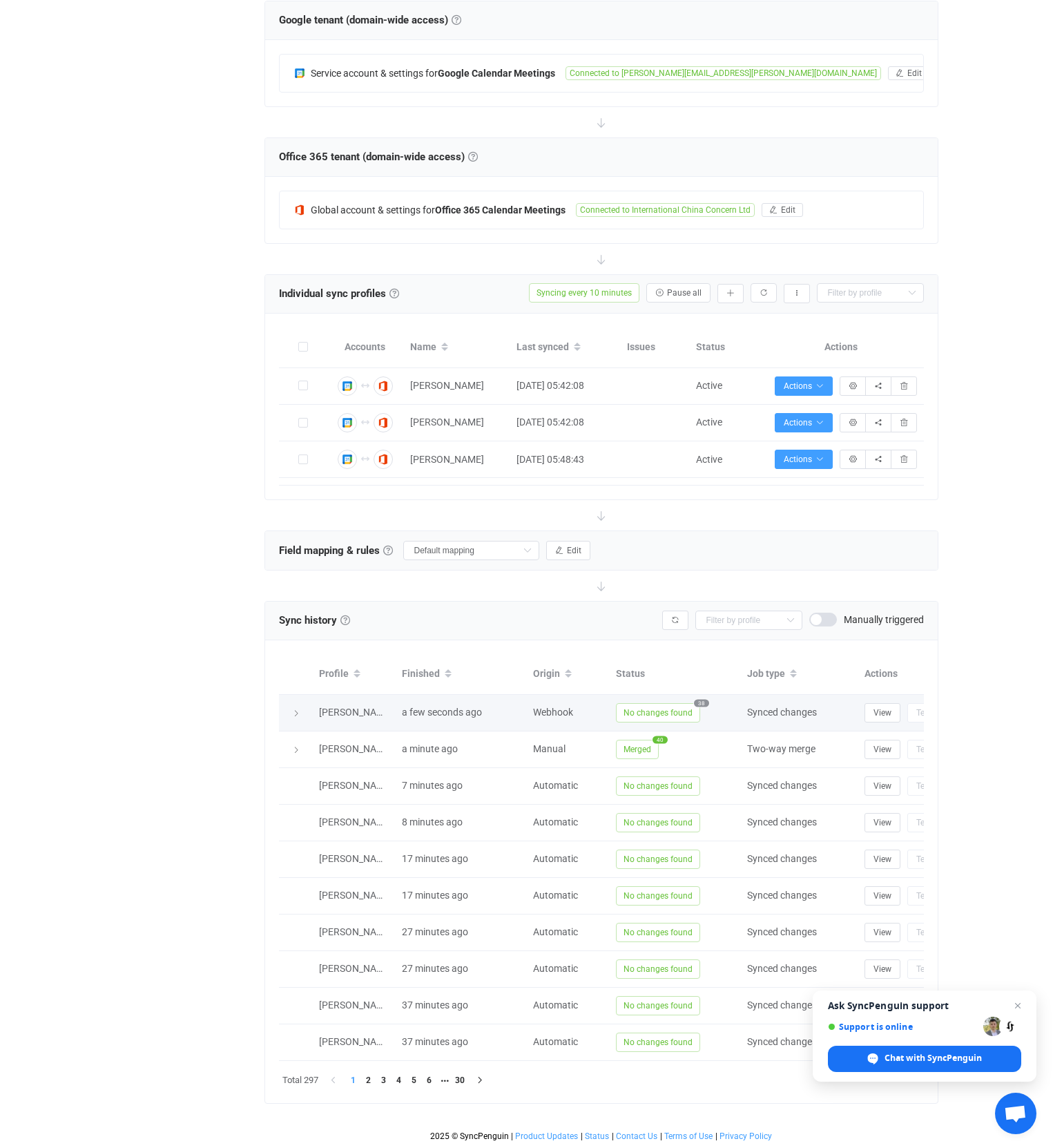
scroll to position [284, 0]
